Goal: Task Accomplishment & Management: Use online tool/utility

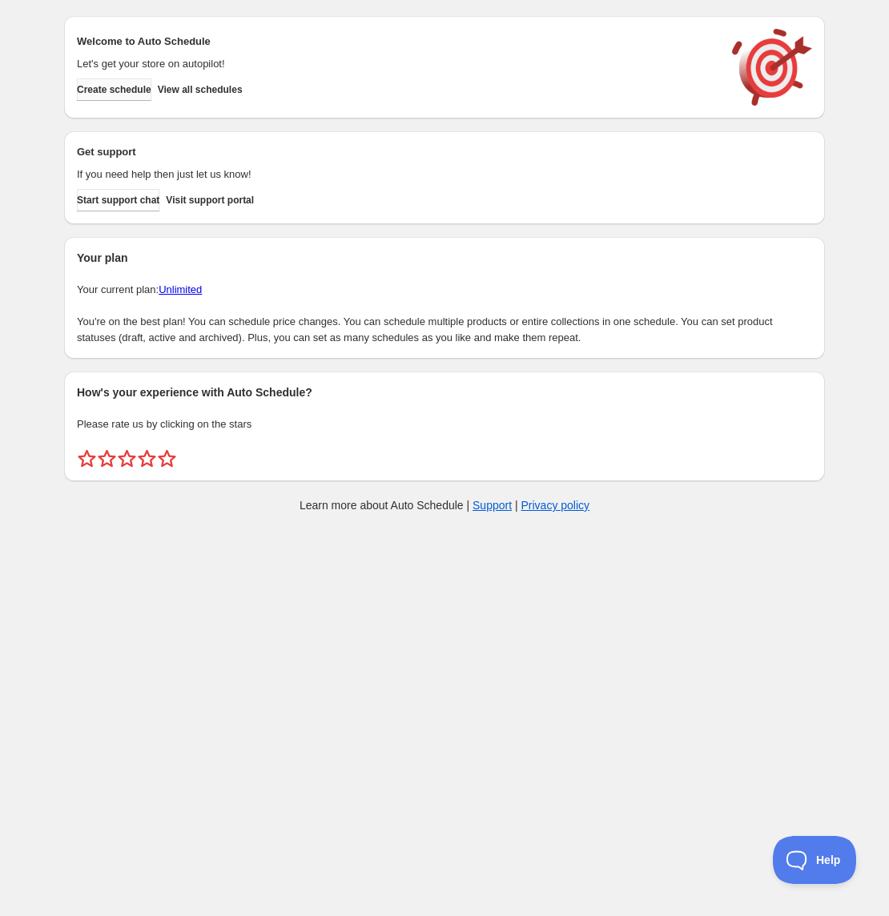
click at [151, 93] on span "Create schedule" at bounding box center [114, 89] width 74 height 13
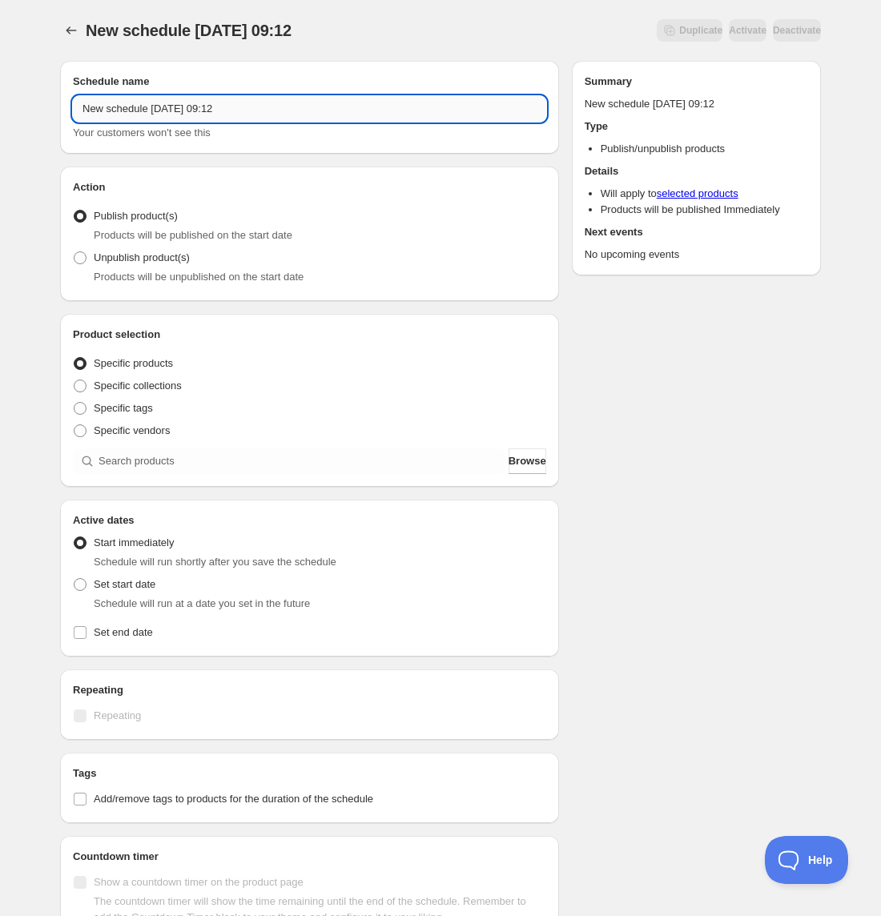
click at [167, 114] on input "New schedule [DATE] 09:12" at bounding box center [309, 109] width 473 height 26
type input "New Release: Pumpkin Spice"
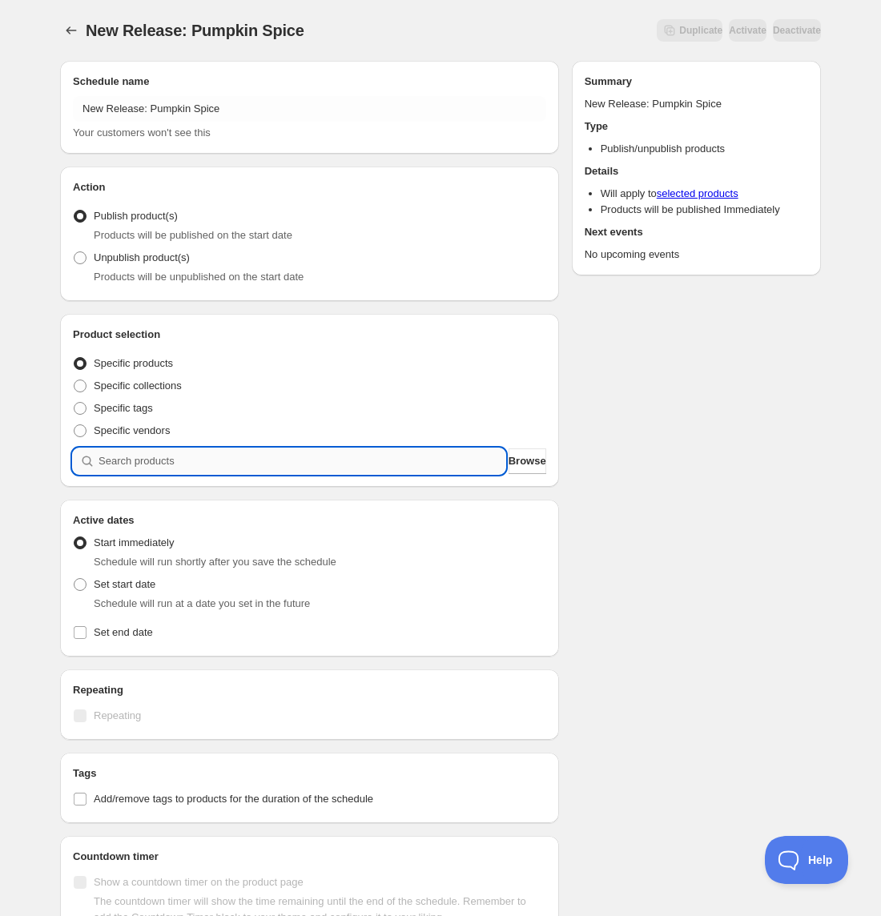
click at [162, 466] on input "search" at bounding box center [302, 462] width 407 height 26
type input "p"
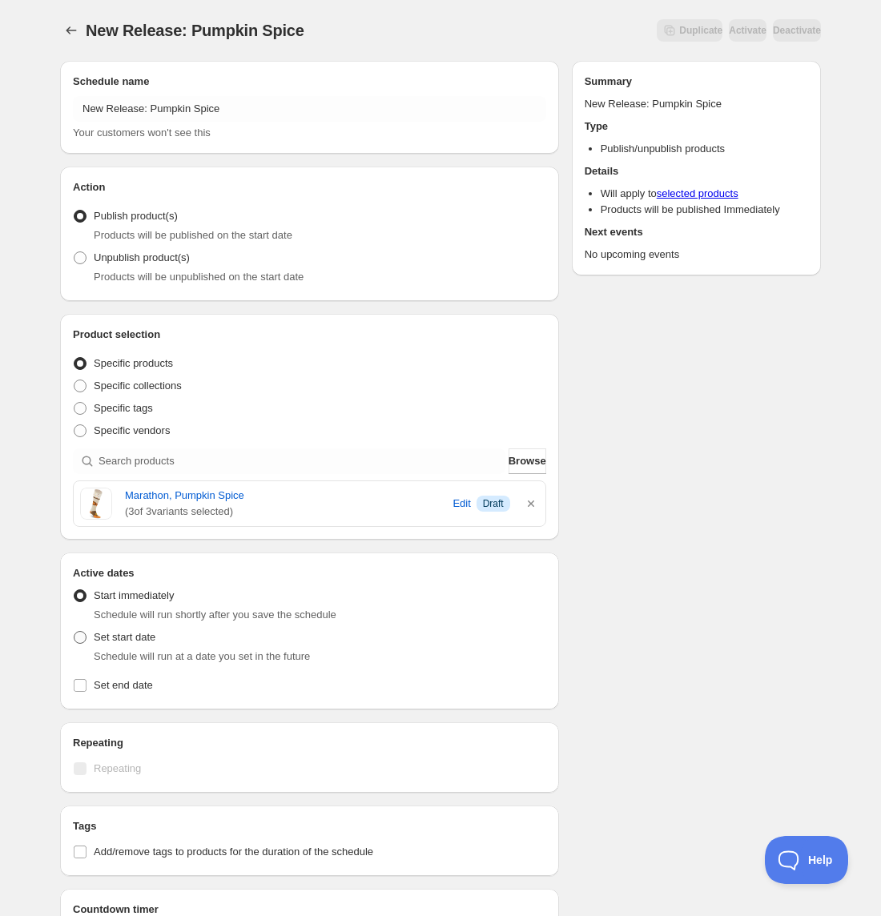
click at [110, 638] on span "Set start date" at bounding box center [125, 637] width 62 height 12
click at [74, 632] on input "Set start date" at bounding box center [74, 631] width 1 height 1
radio input "true"
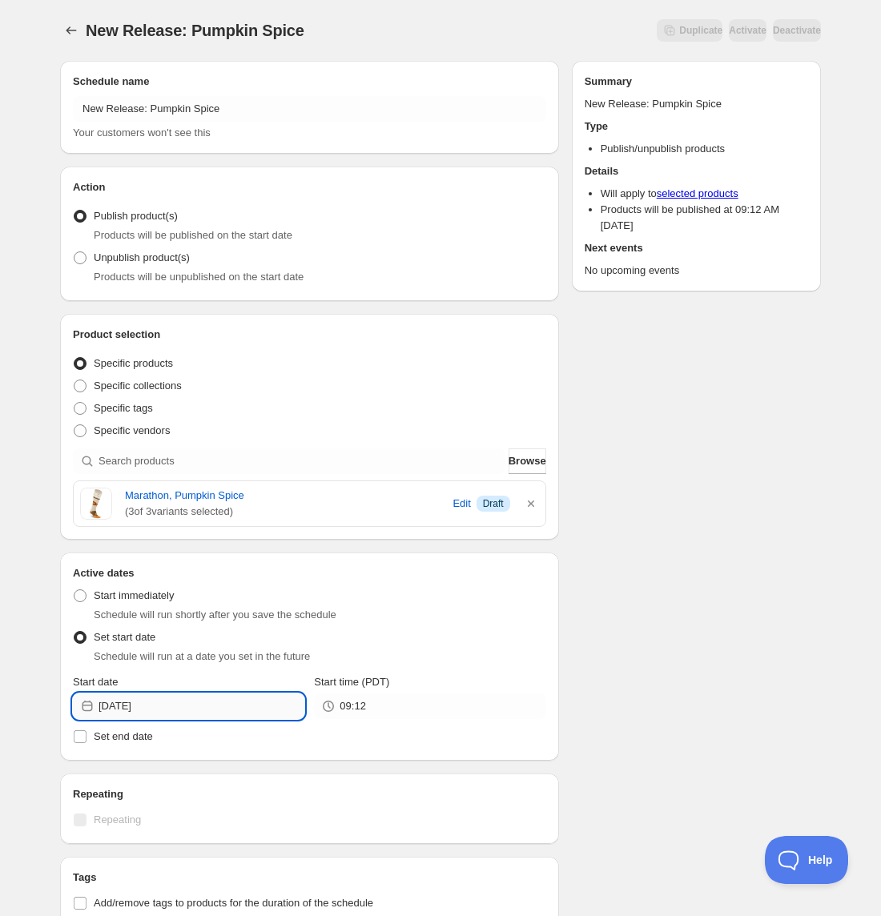
click at [151, 699] on input "[DATE]" at bounding box center [202, 707] width 206 height 26
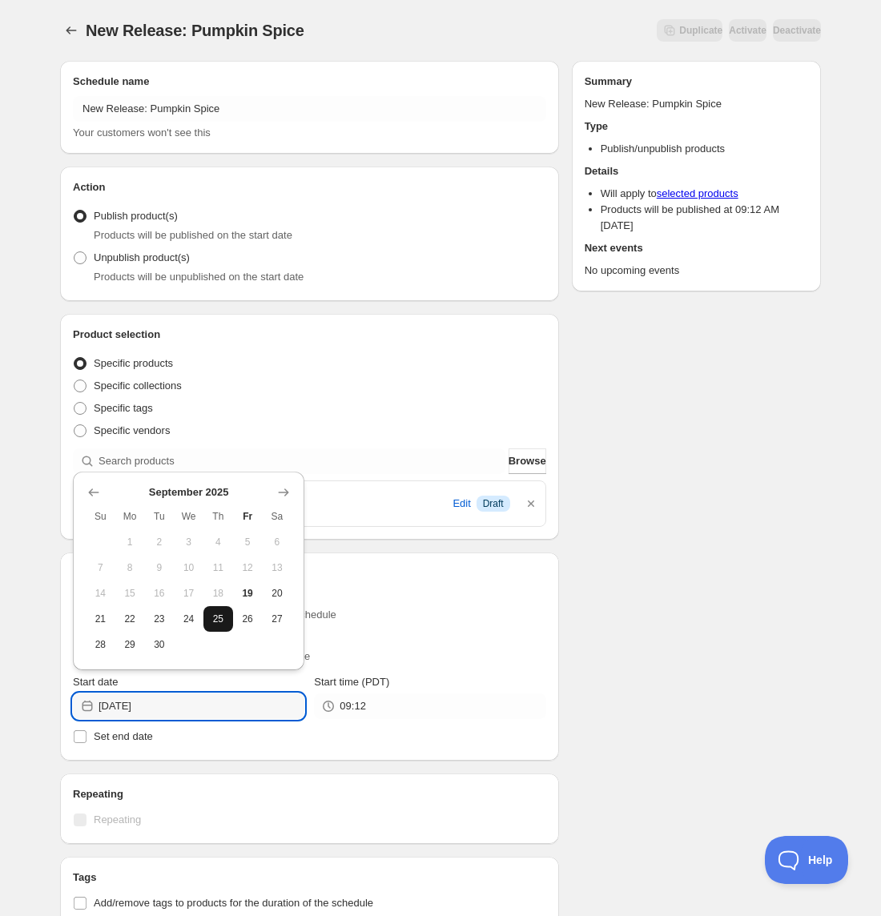
click at [208, 619] on button "25" at bounding box center [218, 619] width 30 height 26
type input "[DATE]"
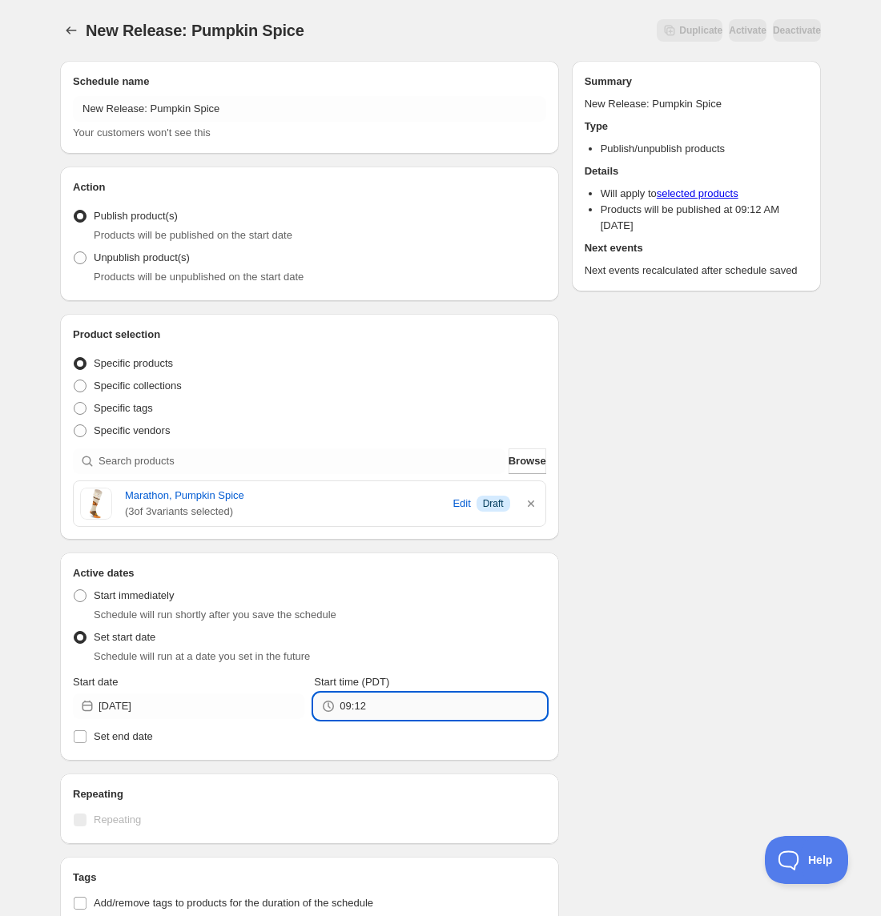
click at [359, 711] on input "09:12" at bounding box center [443, 707] width 206 height 26
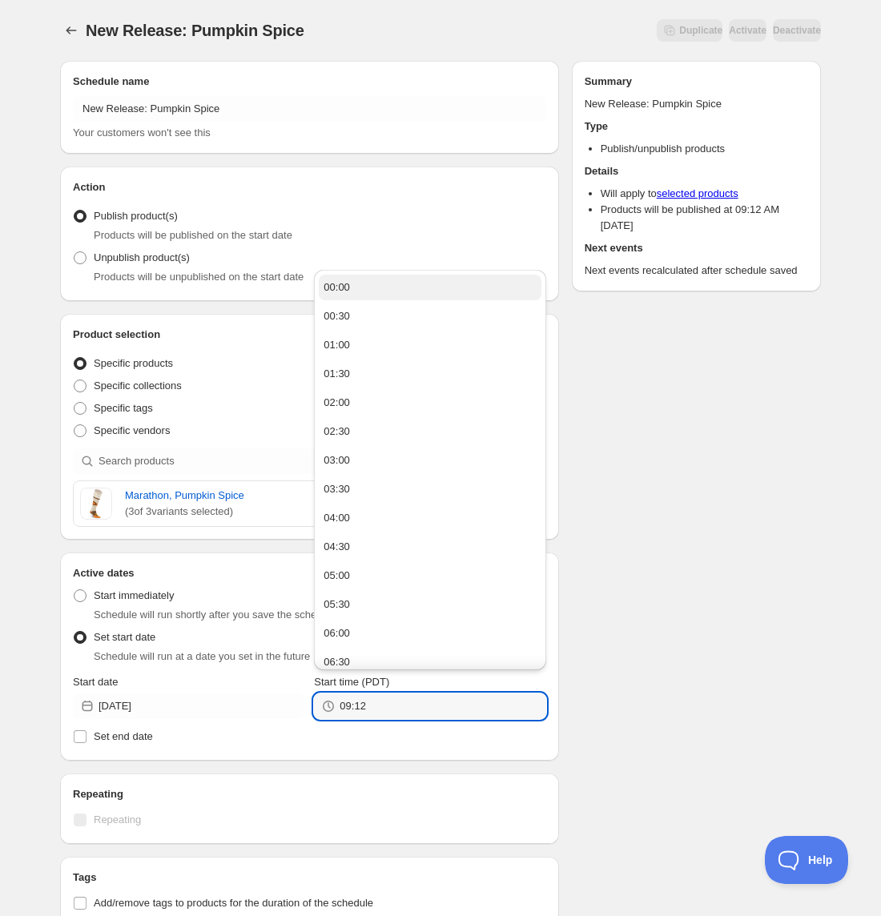
click at [367, 276] on button "00:00" at bounding box center [430, 288] width 222 height 26
type input "00:00"
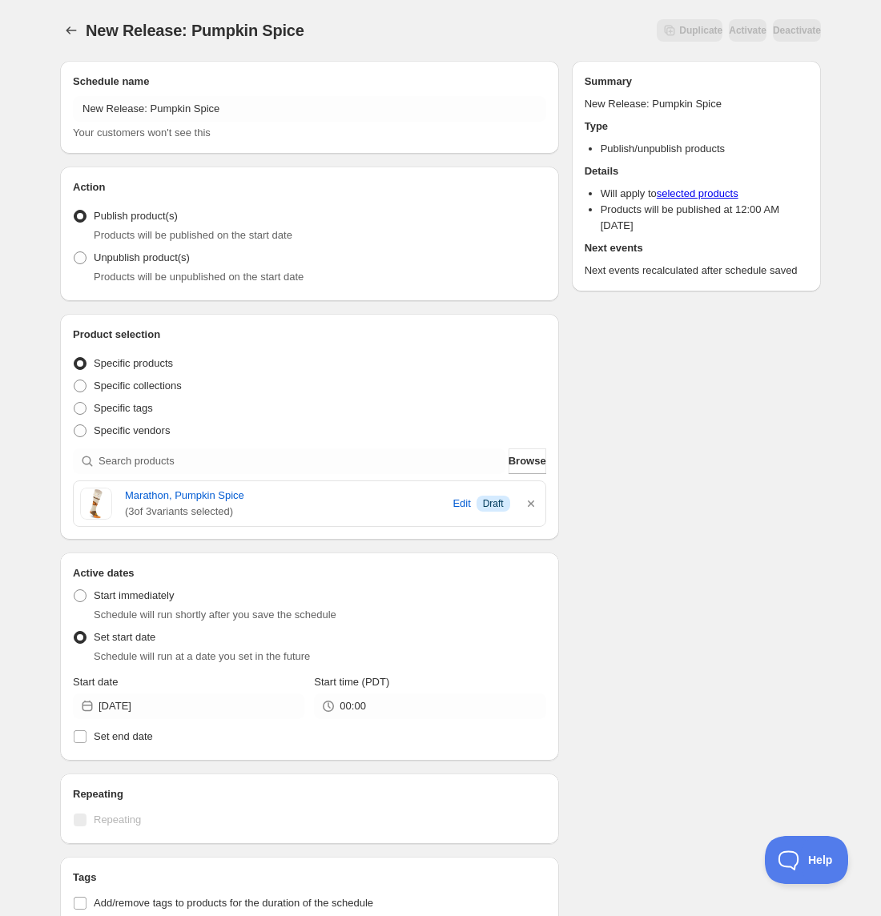
click at [638, 408] on div "Schedule name New Release: Pumpkin Spice Your customers won't see this Action A…" at bounding box center [434, 670] width 774 height 1245
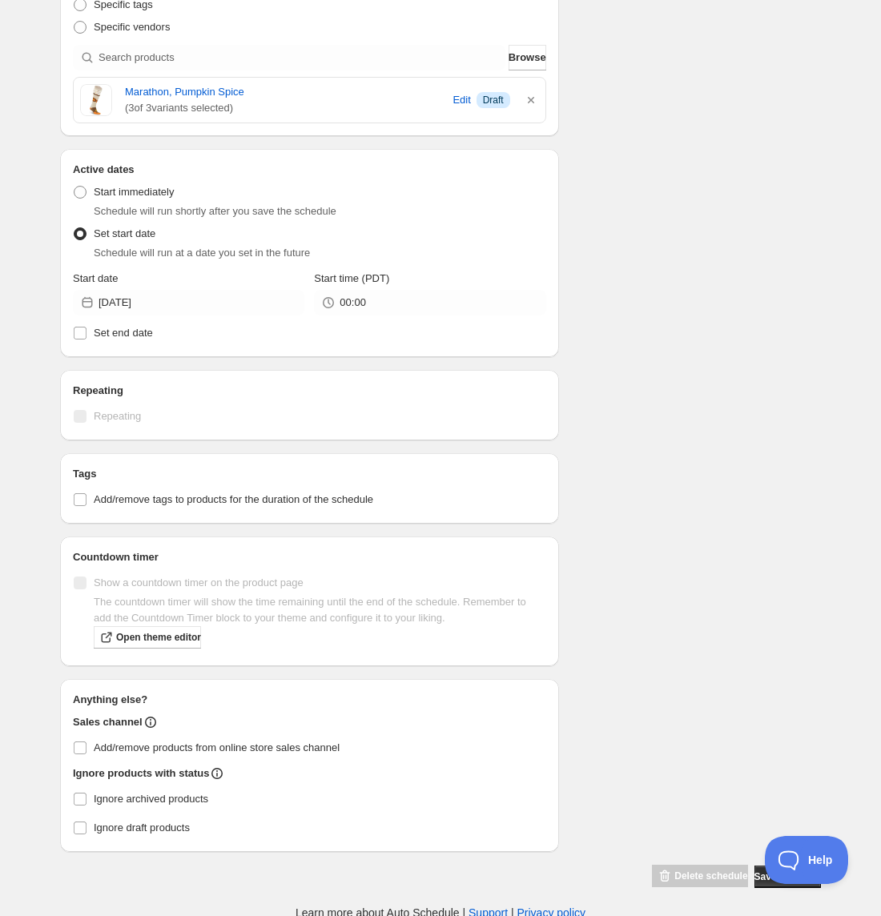
scroll to position [407, 0]
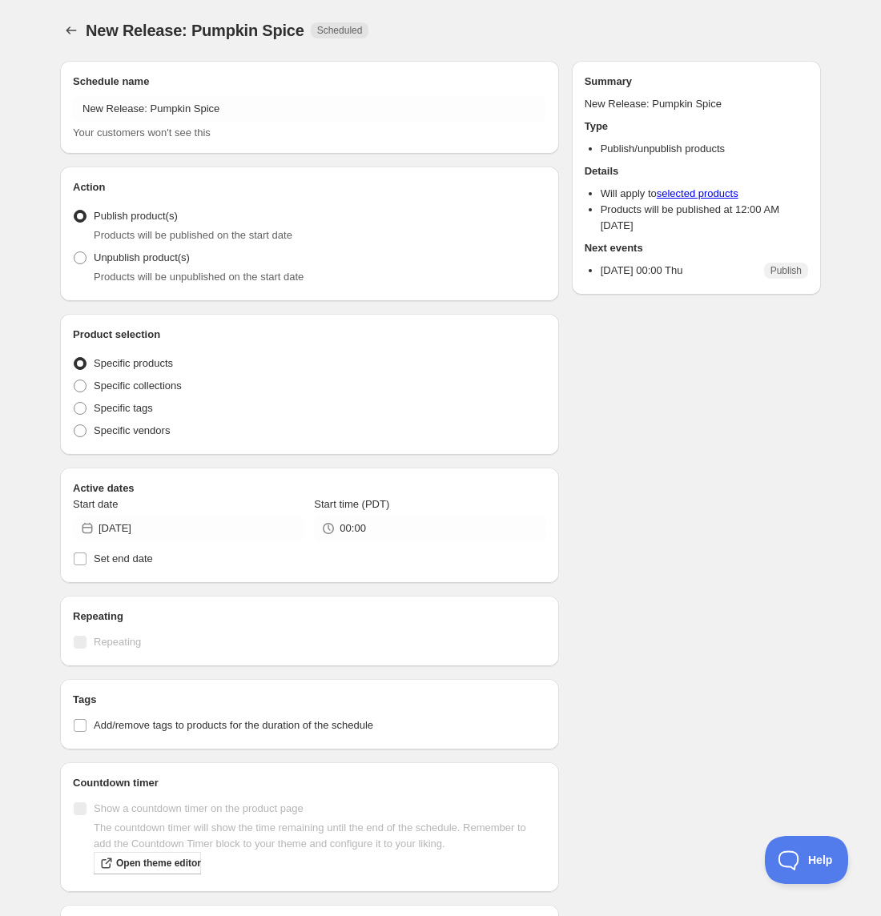
radio input "true"
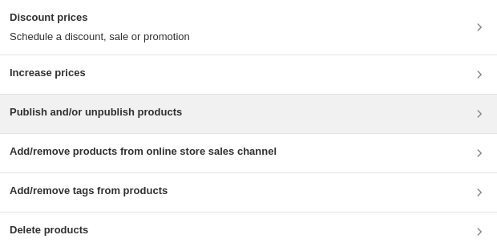
click at [132, 111] on h3 "Publish and/or unpublish products" at bounding box center [96, 112] width 172 height 16
